Goal: Task Accomplishment & Management: Manage account settings

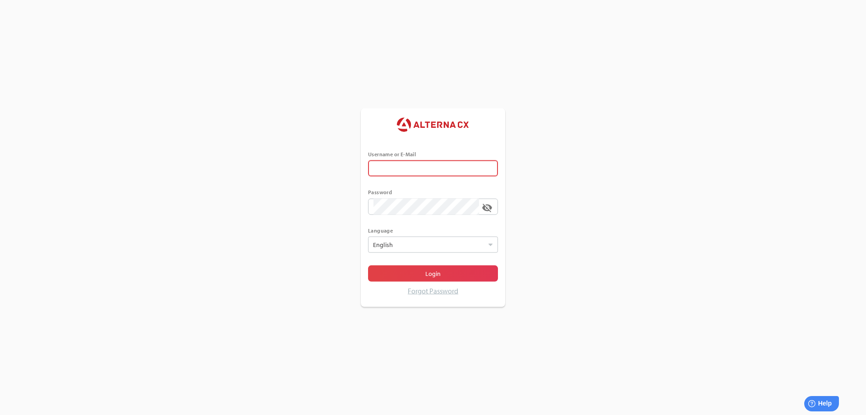
click at [488, 166] on span at bounding box center [487, 168] width 7 height 7
click at [488, 166] on input "text" at bounding box center [433, 168] width 119 height 16
type input "******"
click at [475, 203] on span at bounding box center [474, 206] width 7 height 7
click at [434, 273] on span "Login" at bounding box center [432, 273] width 15 height 11
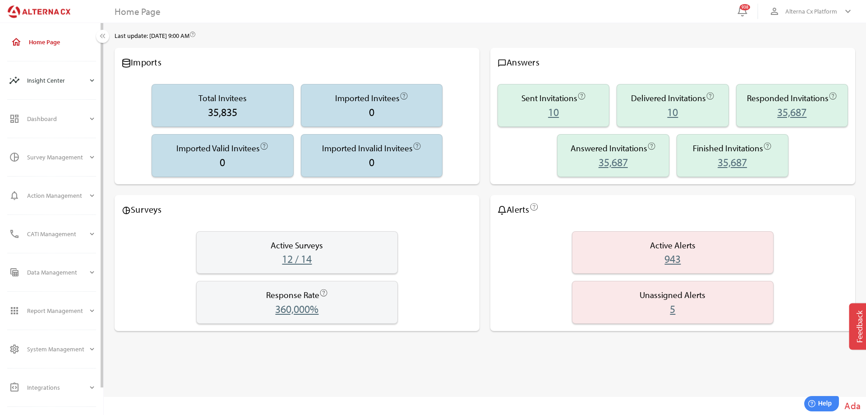
click at [92, 79] on icon "expand_more" at bounding box center [92, 80] width 8 height 8
click at [90, 82] on icon "expand_more" at bounding box center [92, 80] width 8 height 8
click at [89, 156] on icon "expand_more" at bounding box center [92, 157] width 8 height 8
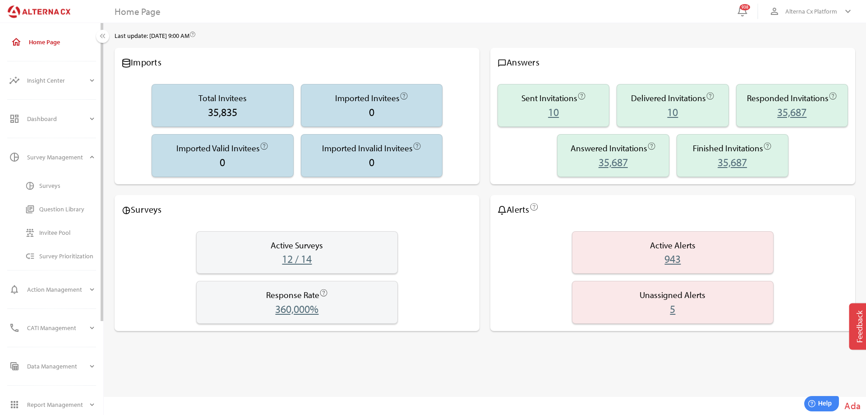
click at [46, 182] on div "Surveys" at bounding box center [67, 186] width 57 height 8
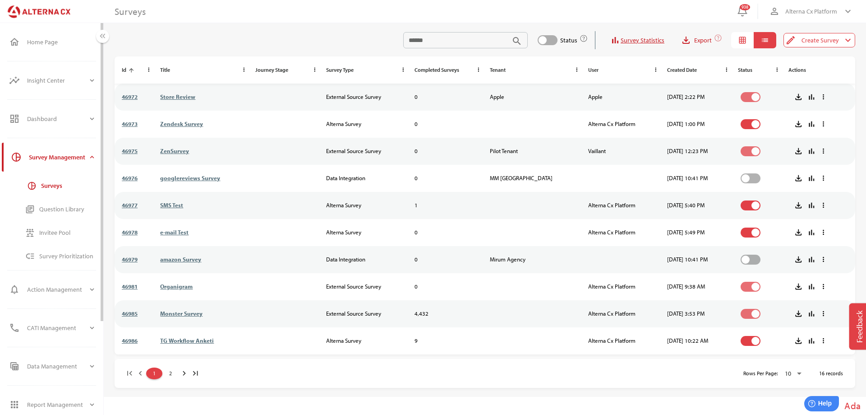
click at [52, 230] on div "Invitee Pool" at bounding box center [67, 233] width 57 height 8
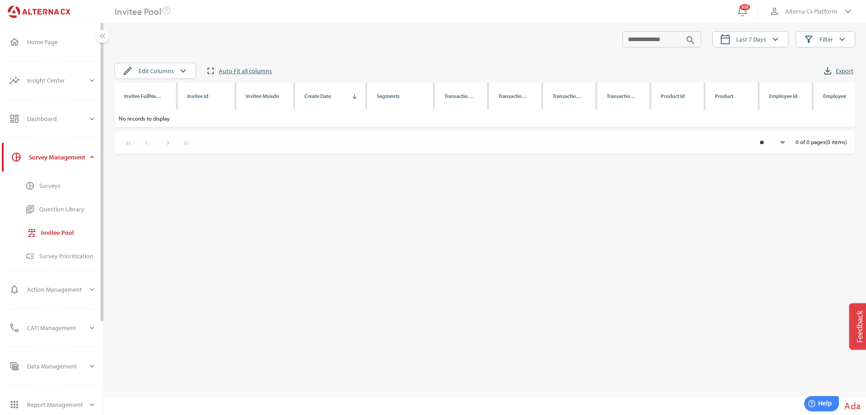
click at [57, 186] on div "Surveys" at bounding box center [67, 186] width 57 height 8
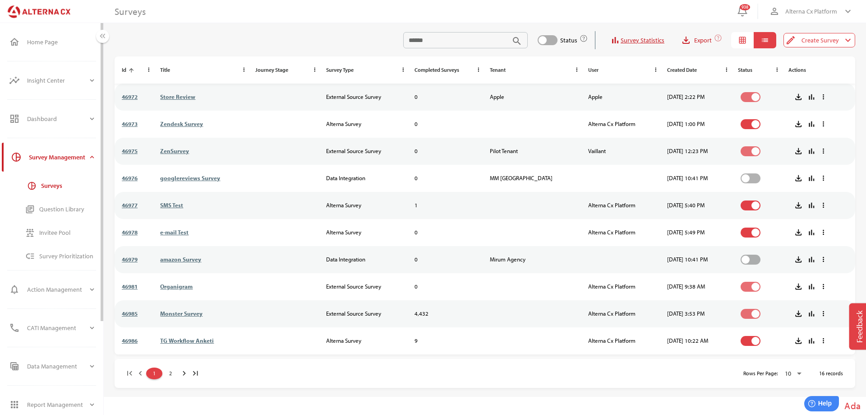
click at [52, 159] on div "Survey Management" at bounding box center [58, 157] width 59 height 22
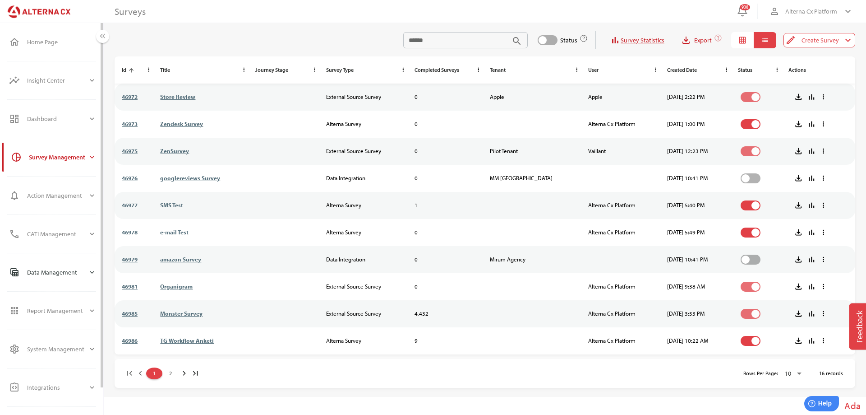
click at [81, 273] on div "Data Management" at bounding box center [57, 272] width 61 height 22
click at [58, 303] on div "Imported Data" at bounding box center [67, 301] width 57 height 8
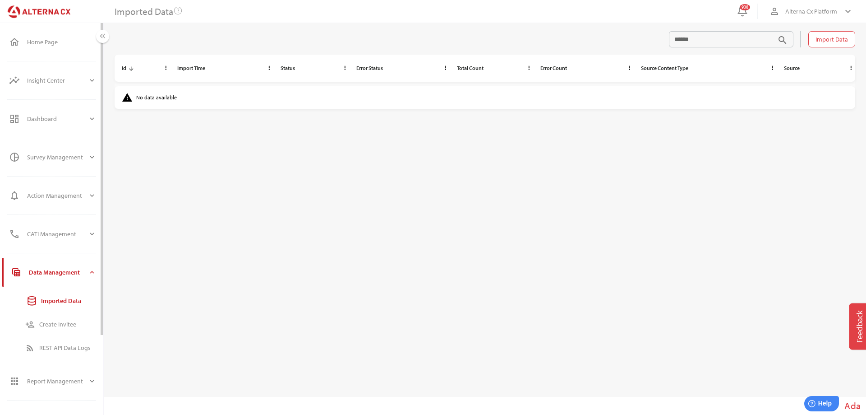
click at [72, 275] on div "Data Management" at bounding box center [58, 272] width 59 height 22
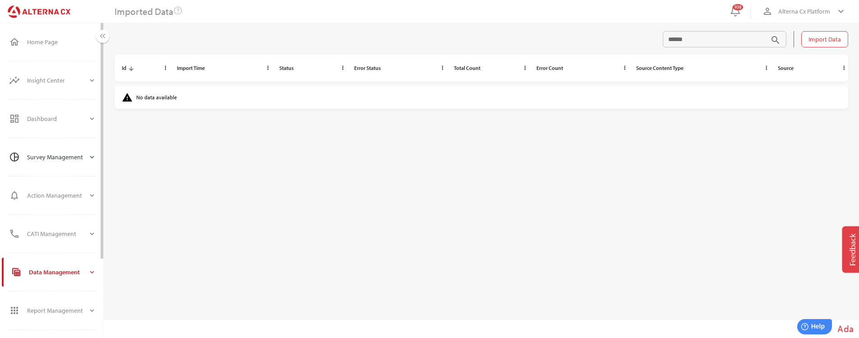
click at [66, 153] on div "Survey Management" at bounding box center [57, 157] width 61 height 22
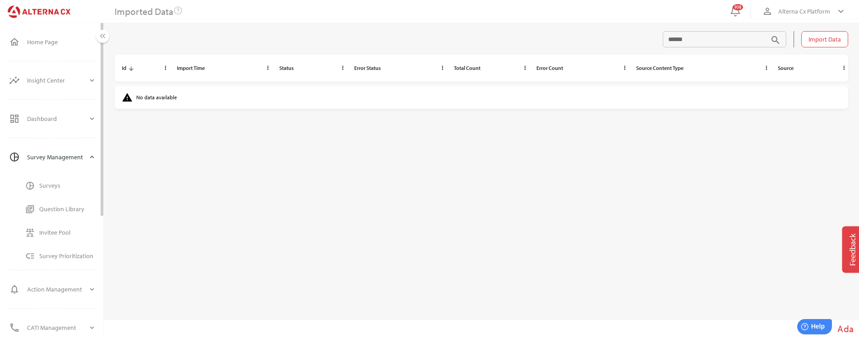
click at [78, 158] on div "Survey Management" at bounding box center [57, 157] width 61 height 22
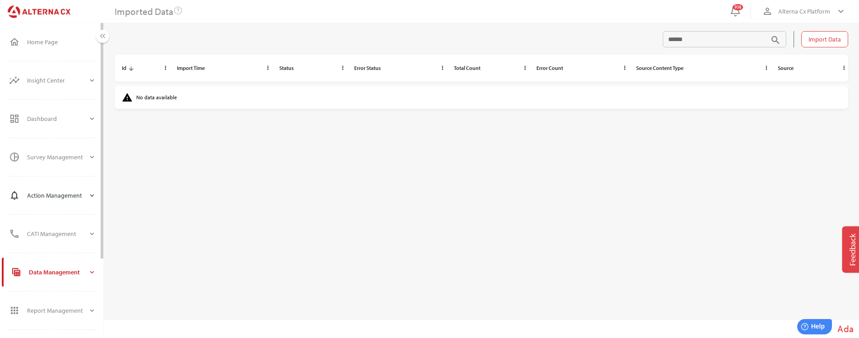
click at [55, 190] on div "Action Management" at bounding box center [57, 196] width 61 height 22
click at [47, 222] on div "Alerts" at bounding box center [67, 224] width 57 height 8
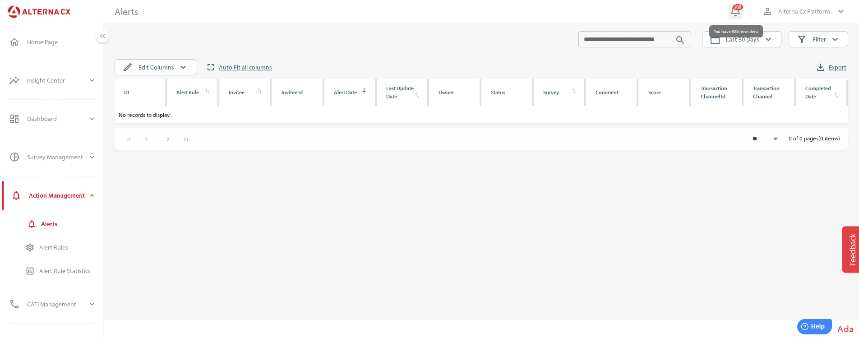
click at [737, 8] on div "938" at bounding box center [738, 7] width 10 height 6
click at [736, 12] on icon at bounding box center [735, 11] width 11 height 11
click at [768, 41] on icon "keyboard_arrow_down" at bounding box center [768, 39] width 11 height 11
select select "*"
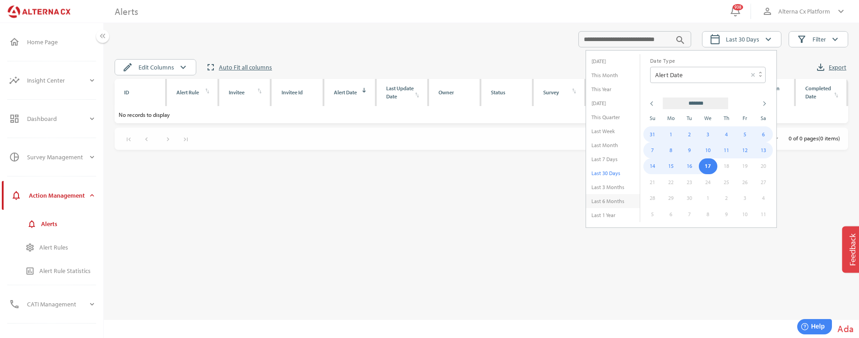
click at [610, 199] on li "Last 6 Months" at bounding box center [613, 201] width 54 height 14
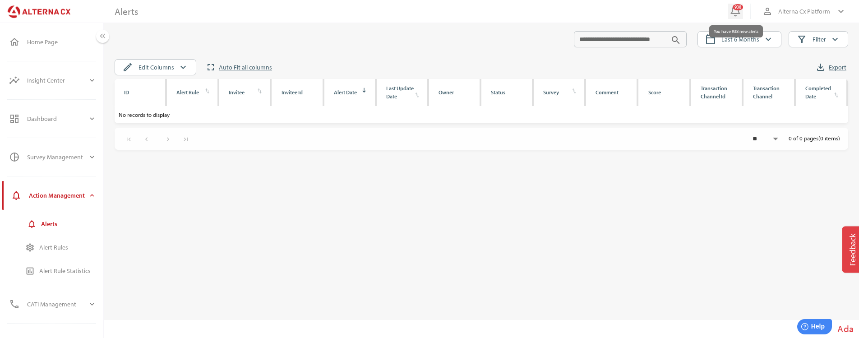
click at [738, 6] on div "938" at bounding box center [738, 7] width 10 height 6
click at [737, 7] on div "938" at bounding box center [738, 7] width 10 height 6
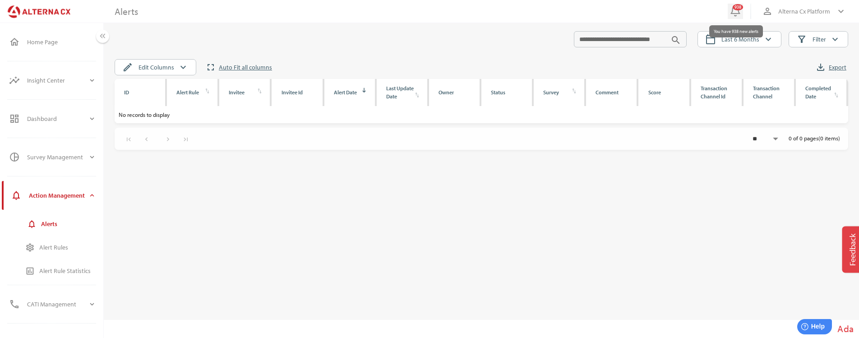
click at [737, 7] on div "938" at bounding box center [738, 7] width 10 height 6
click at [736, 5] on div "938" at bounding box center [738, 7] width 10 height 6
